Goal: Task Accomplishment & Management: Use online tool/utility

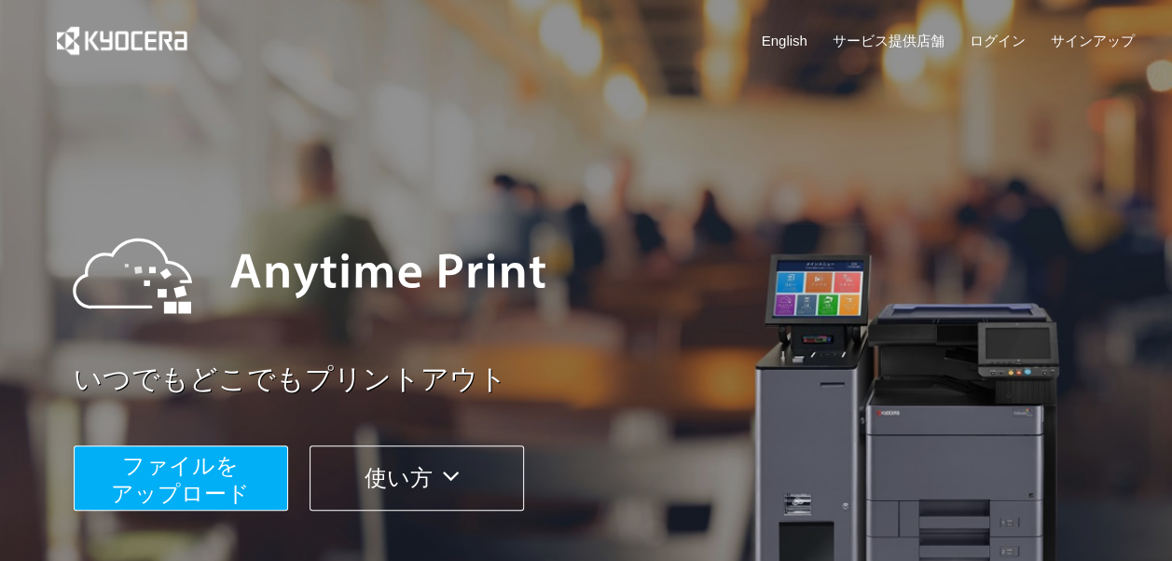
click at [239, 489] on span "ファイルを ​​アップロード" at bounding box center [180, 479] width 139 height 53
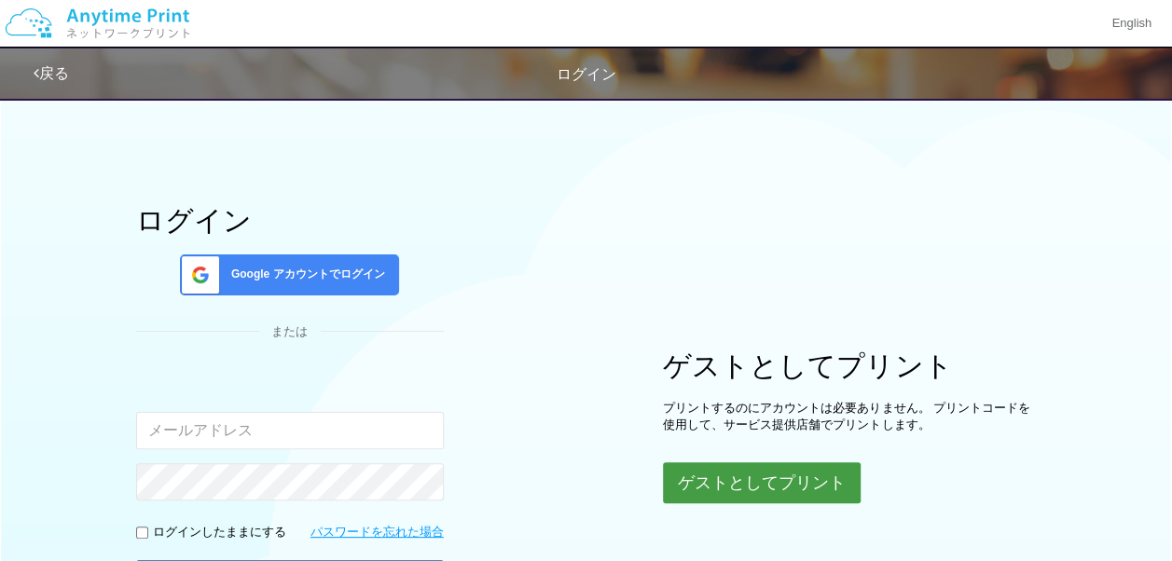
click at [733, 472] on button "ゲストとしてプリント" at bounding box center [762, 482] width 198 height 41
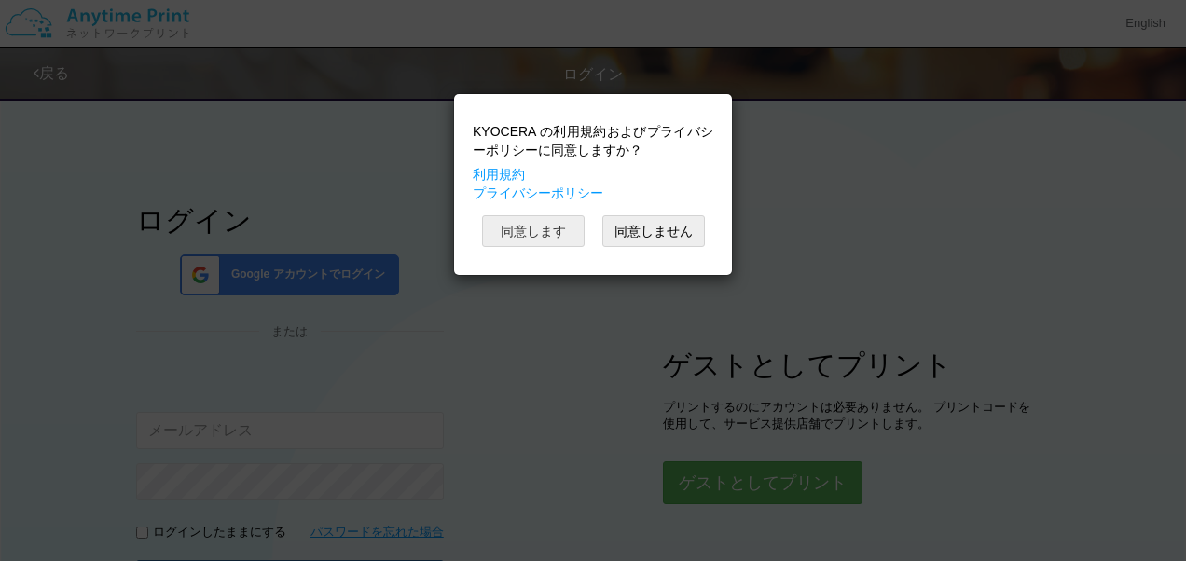
click at [531, 241] on button "同意します" at bounding box center [533, 231] width 103 height 32
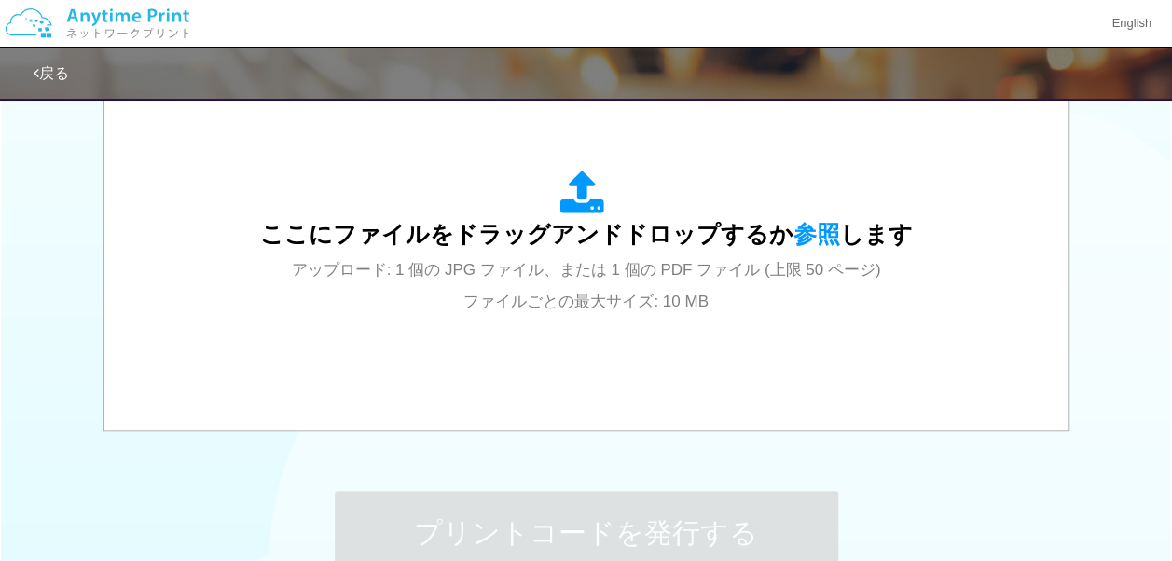
scroll to position [569, 0]
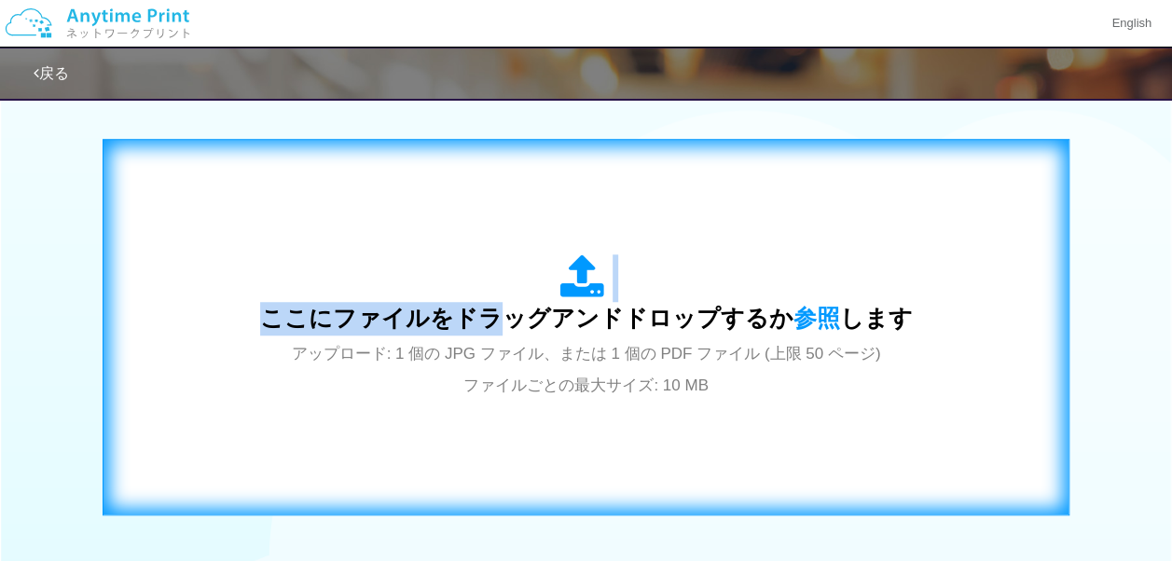
drag, startPoint x: 544, startPoint y: 293, endPoint x: 507, endPoint y: 301, distance: 37.3
click at [507, 305] on span "ここにファイルをドラッグアンドドロップするか 参照 します" at bounding box center [586, 318] width 653 height 26
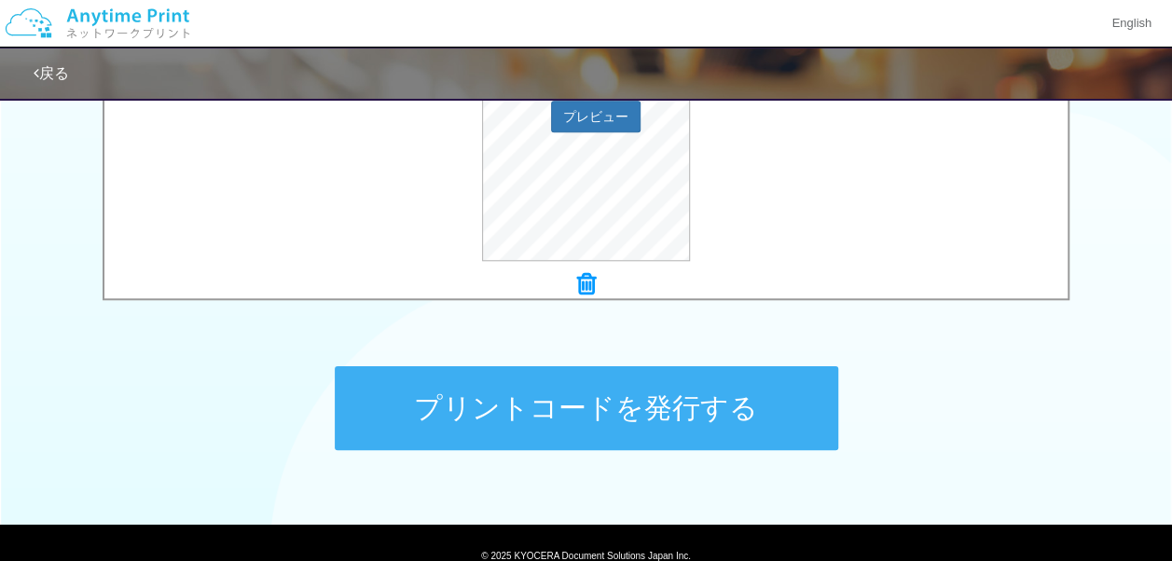
scroll to position [848, 0]
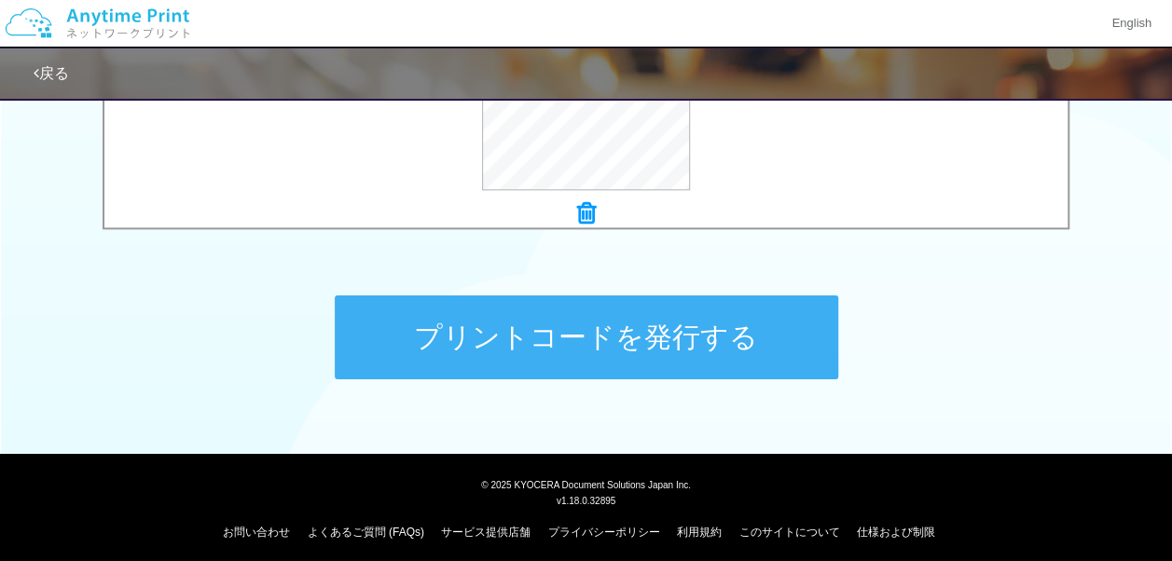
click at [777, 365] on button "プリントコードを発行する" at bounding box center [586, 338] width 503 height 84
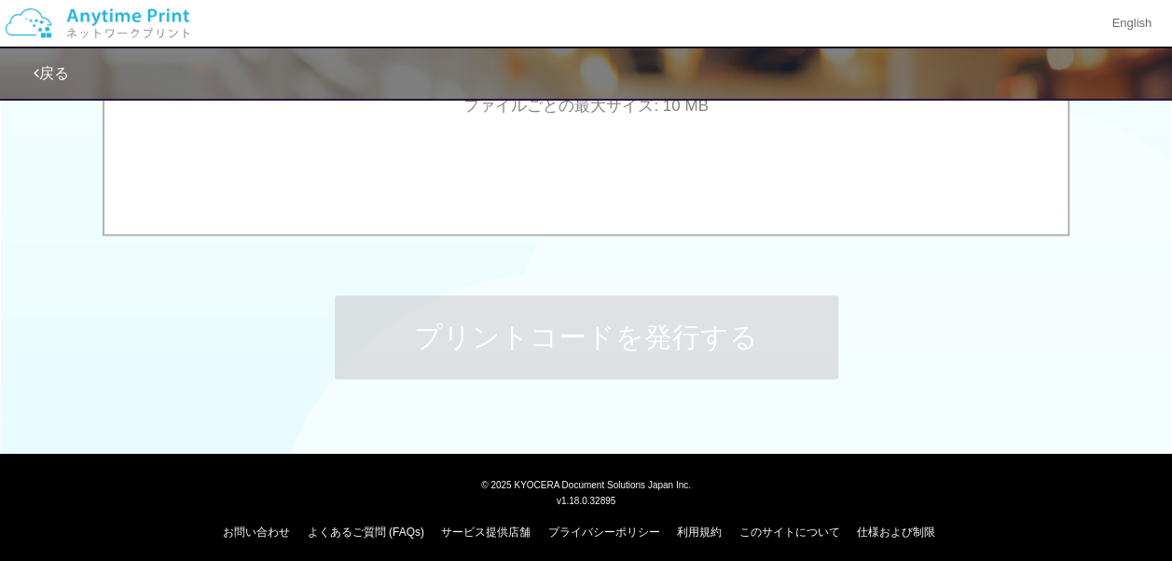
scroll to position [0, 0]
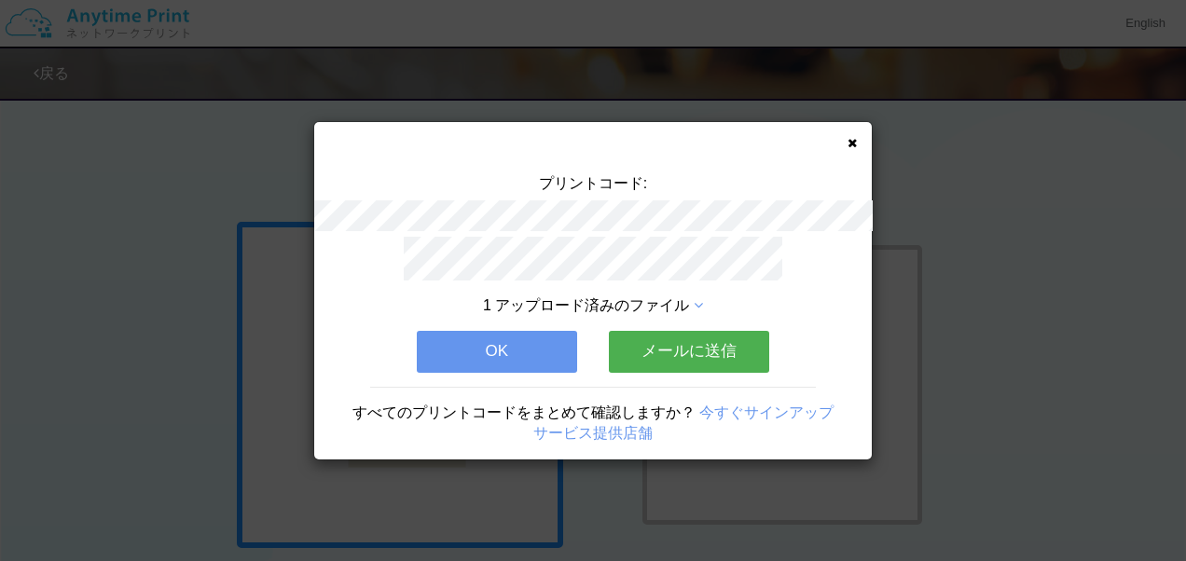
click at [543, 321] on div "1 アップロード済みのファイル OK メールに送信 すべてのプリントコードをまとめて確認しますか？ 今すぐサインアップ サービス提供店舗" at bounding box center [593, 348] width 558 height 223
click at [543, 331] on button "OK" at bounding box center [497, 351] width 160 height 41
